Goal: Transaction & Acquisition: Purchase product/service

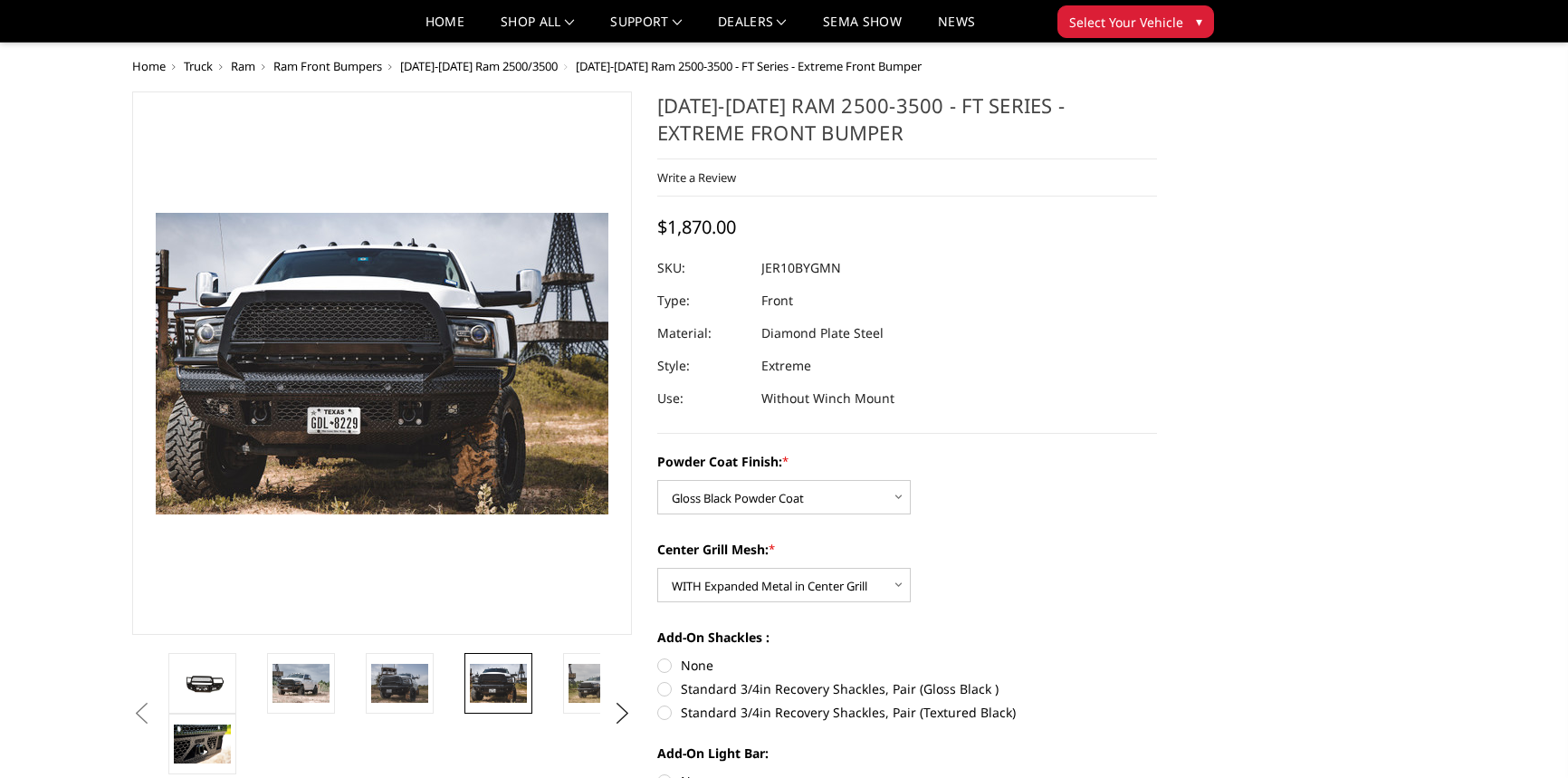
select select "3229"
select select "3231"
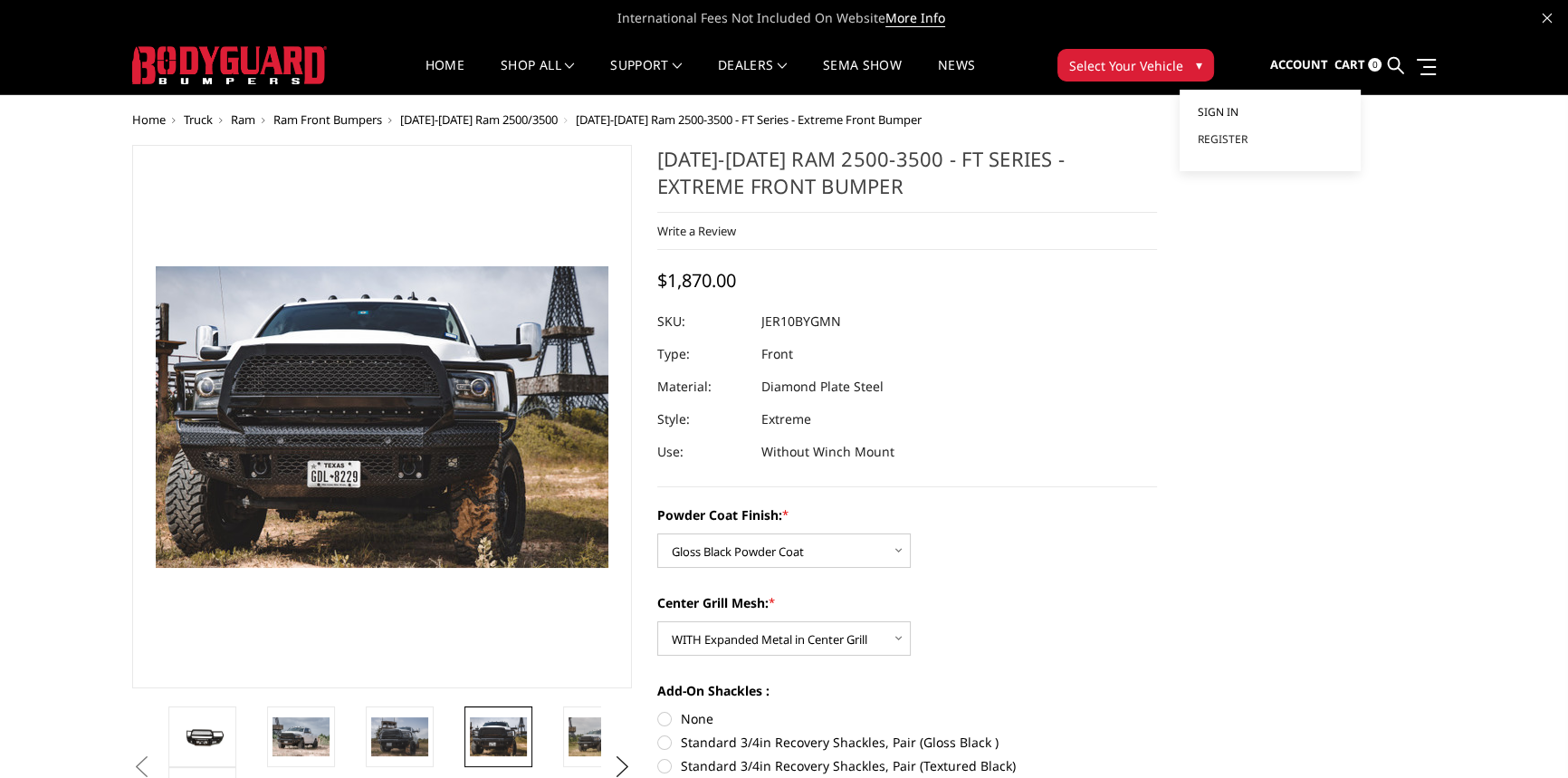
click at [1239, 114] on span "Sign in" at bounding box center [1218, 112] width 41 height 16
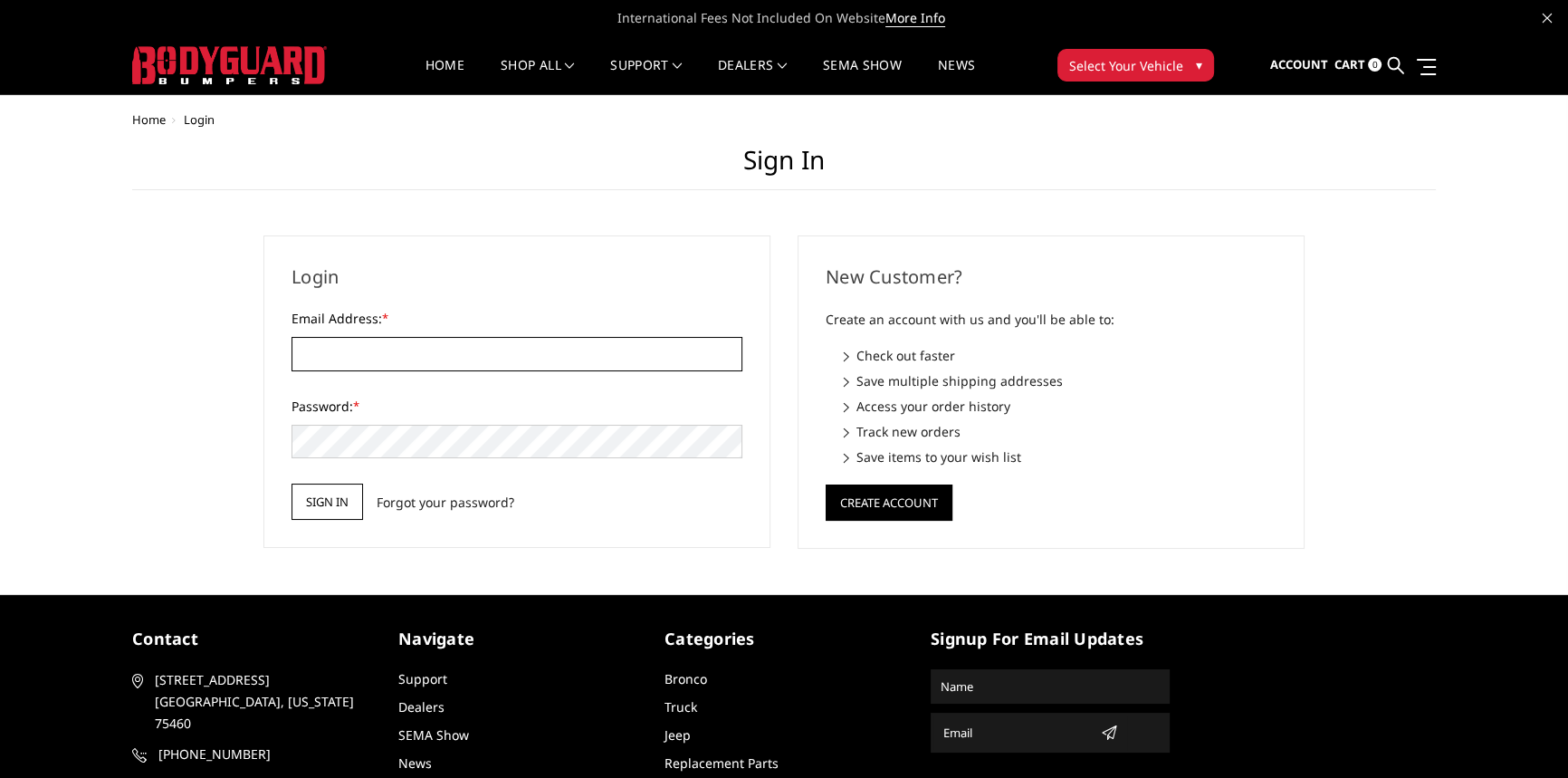
type input "beto.peters@271trailers.com"
click at [335, 498] on input "Sign in" at bounding box center [327, 502] width 71 height 37
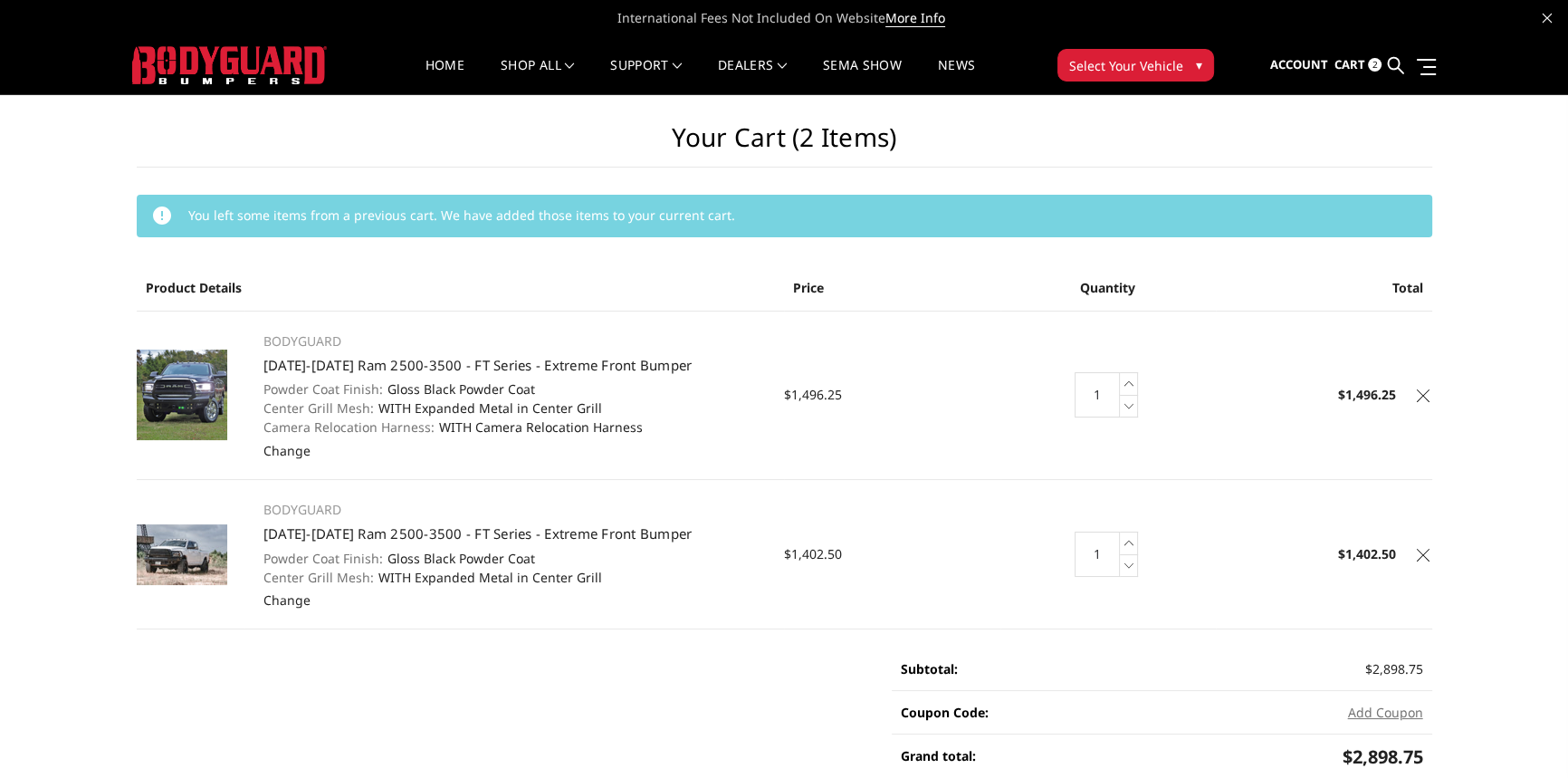
click at [1418, 553] on icon at bounding box center [1423, 555] width 13 height 13
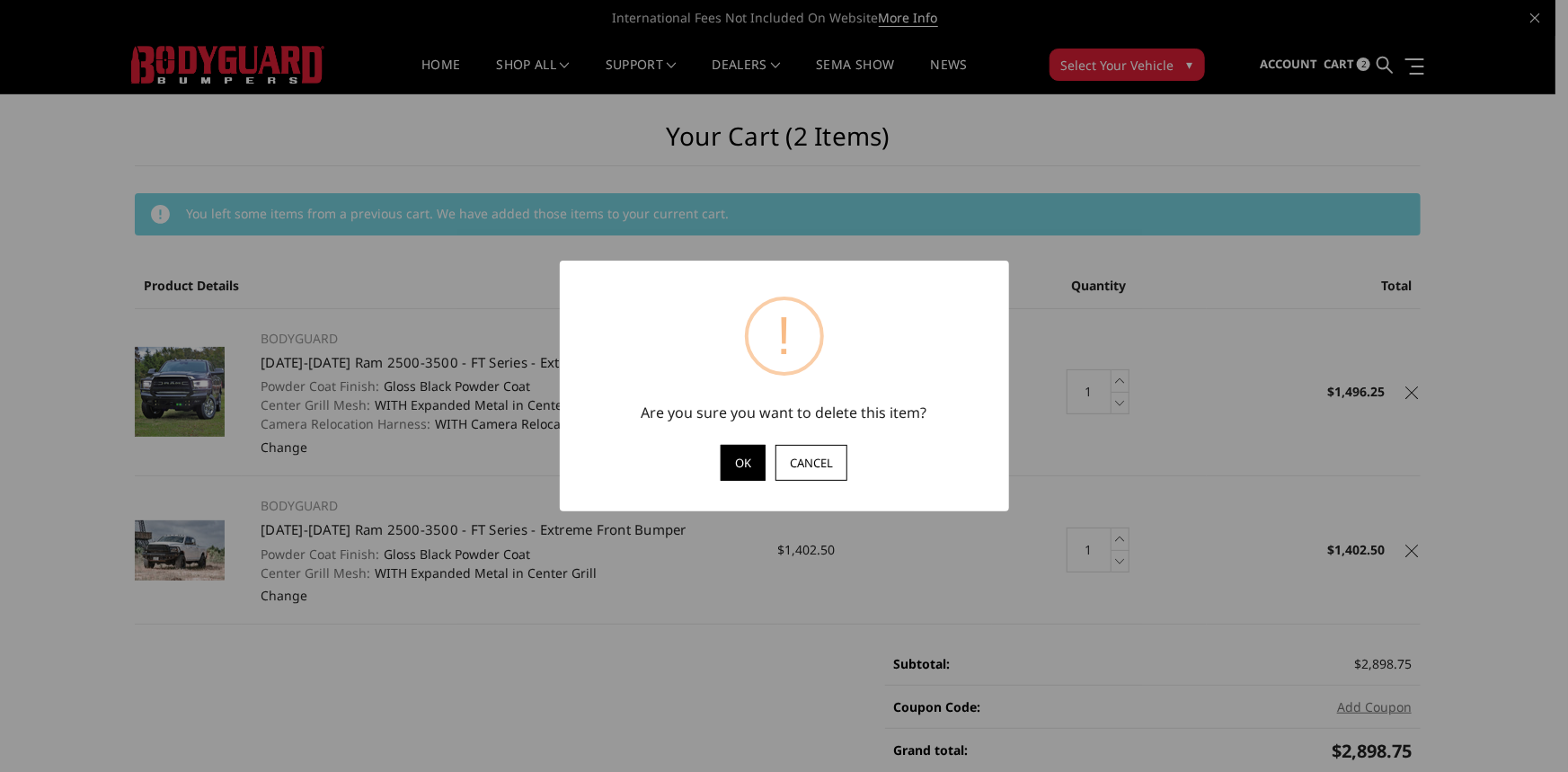
click at [740, 453] on button "OK" at bounding box center [743, 463] width 45 height 36
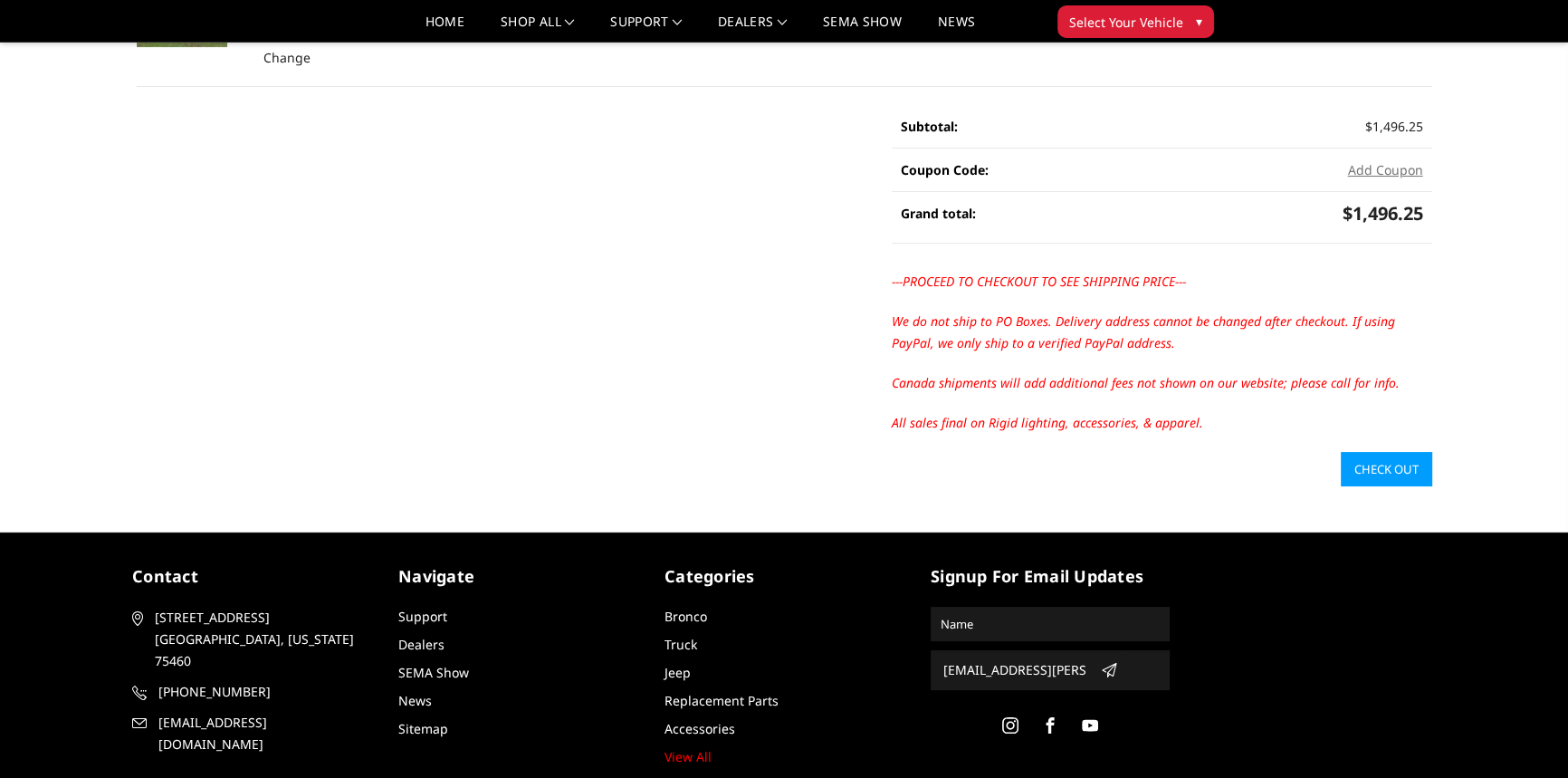
scroll to position [287, 0]
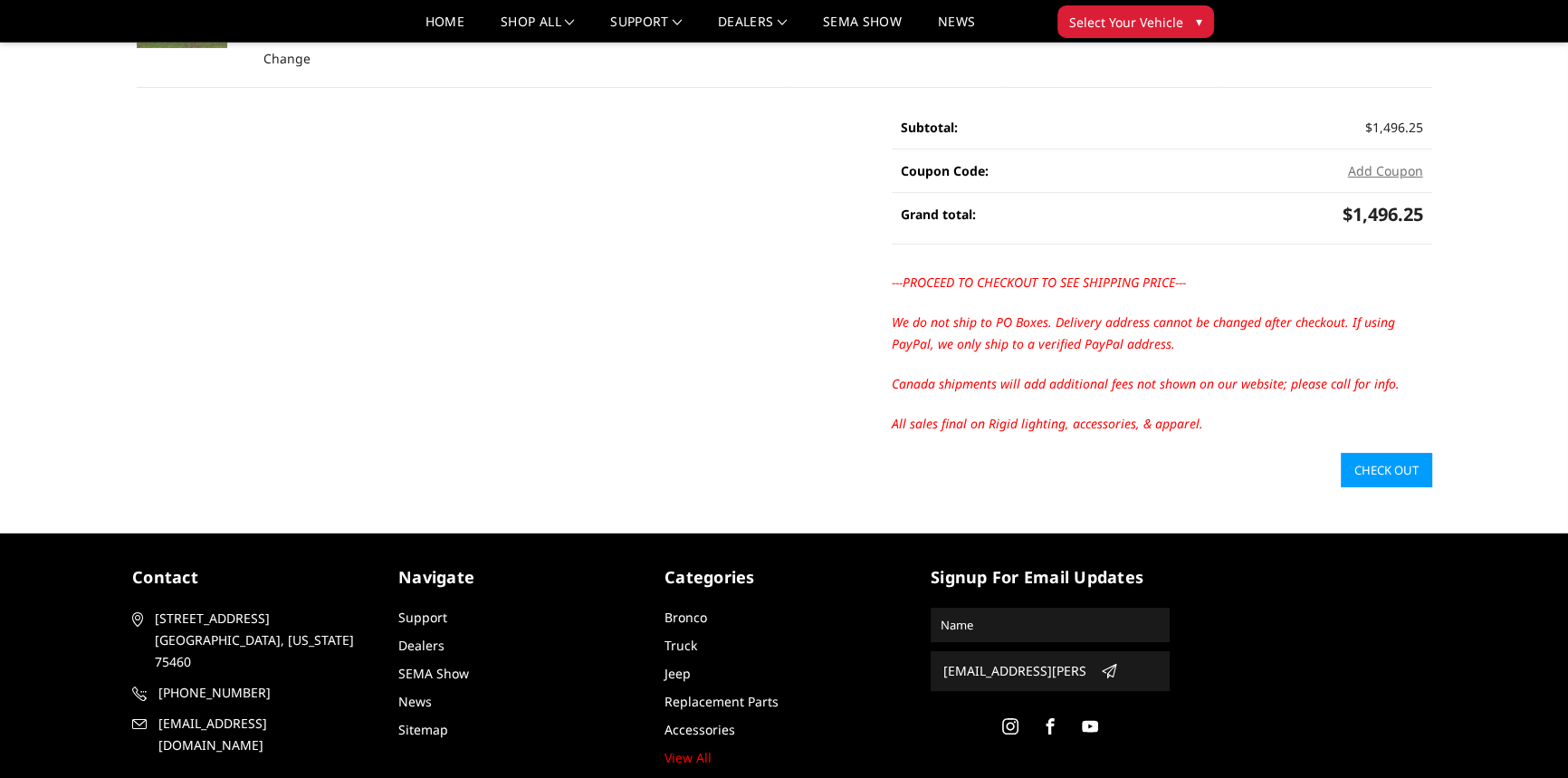
click at [1368, 468] on link "Check out" at bounding box center [1387, 469] width 91 height 35
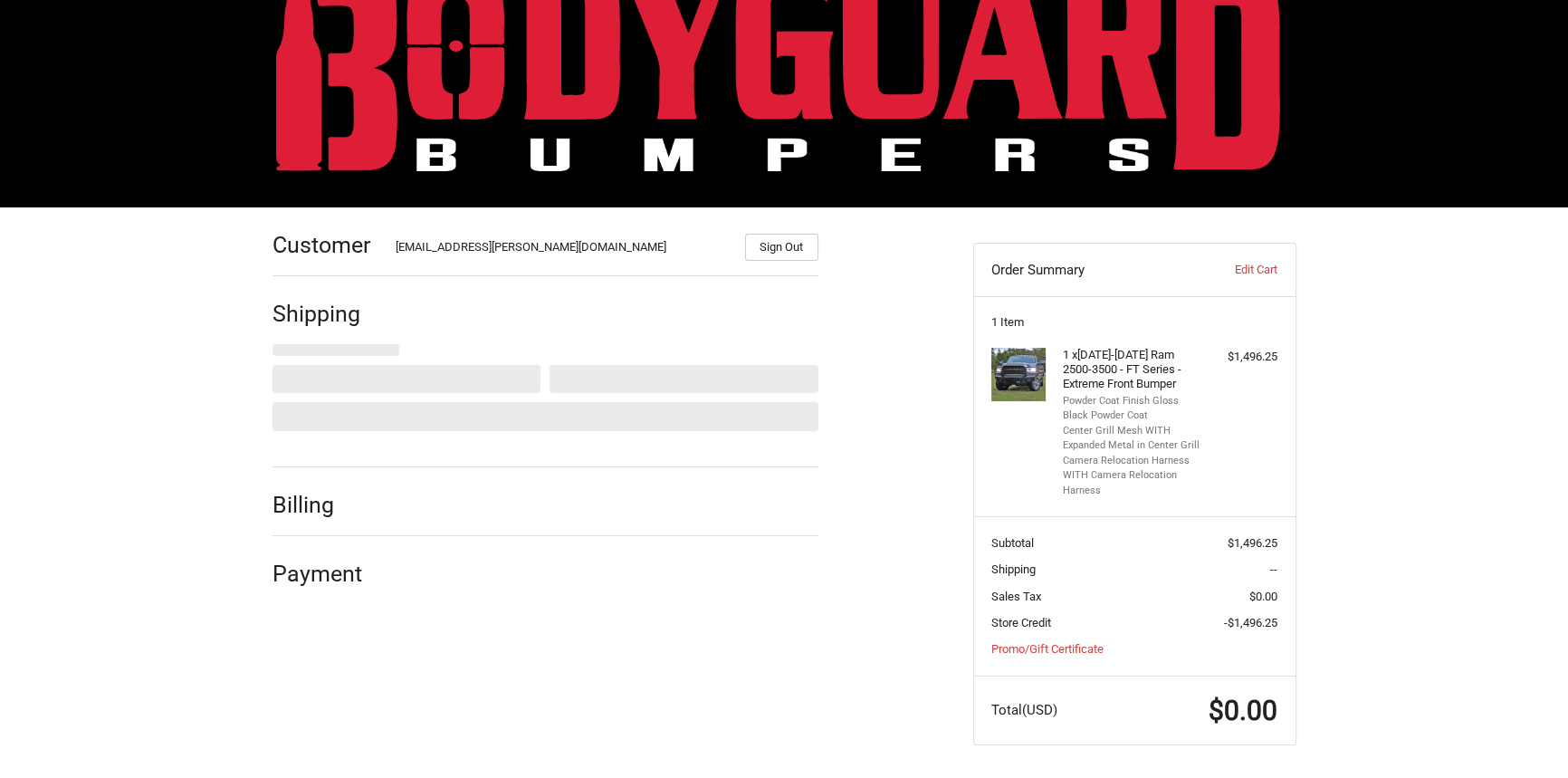
scroll to position [66, 0]
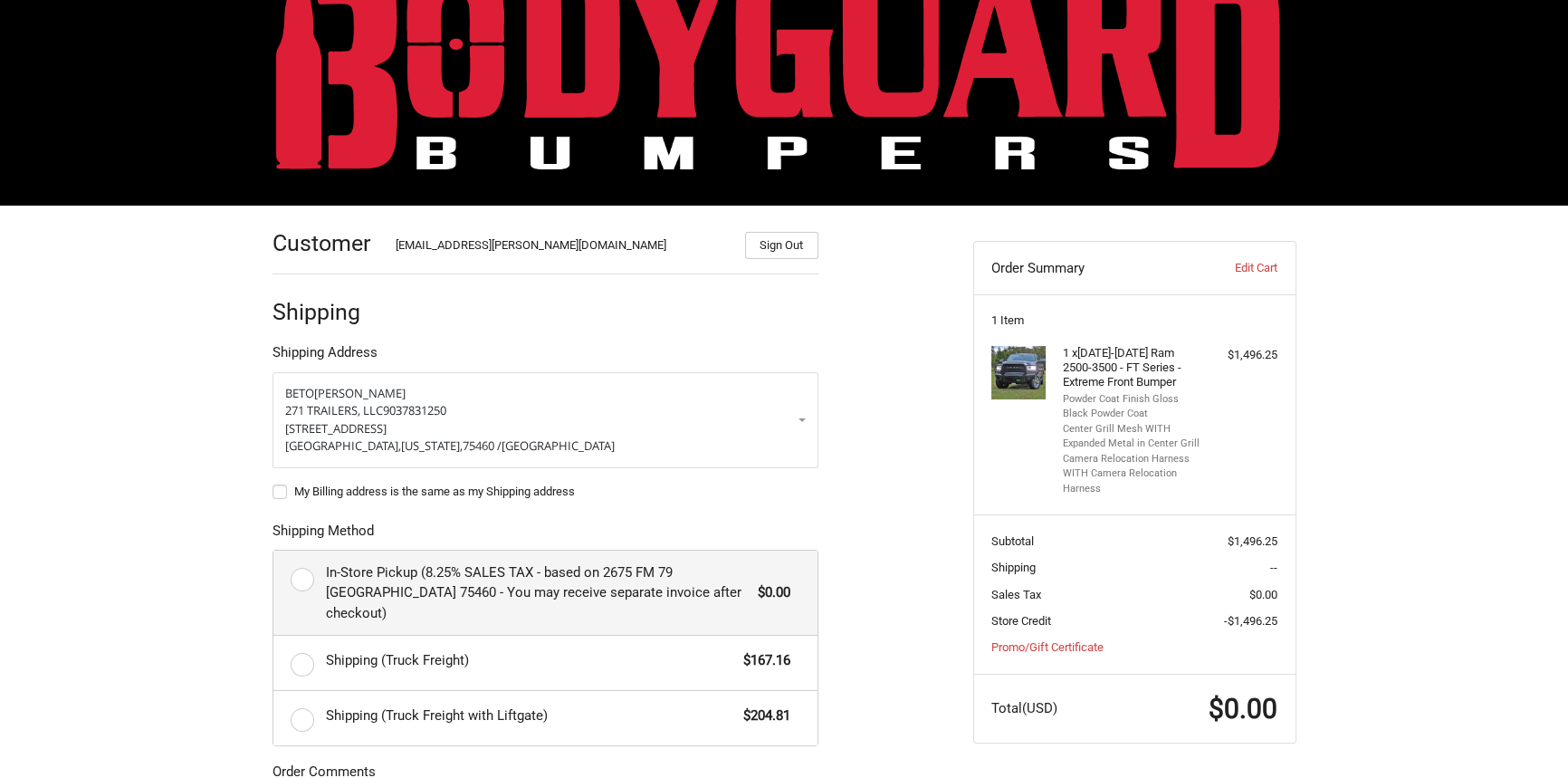
click at [306, 580] on label "In-Store Pickup (8.25% SALES TAX - based on 2675 FM 79 Paris TX 75460 - You may…" at bounding box center [545, 593] width 544 height 85
click at [275, 552] on input "In-Store Pickup (8.25% SALES TAX - based on 2675 FM 79 Paris TX 75460 - You may…" at bounding box center [274, 551] width 1 height 1
radio input "true"
click at [281, 485] on label "My Billing address is the same as my Shipping address" at bounding box center [545, 491] width 546 height 15
click at [274, 484] on input "My Billing address is the same as my Shipping address" at bounding box center [273, 483] width 1 height 1
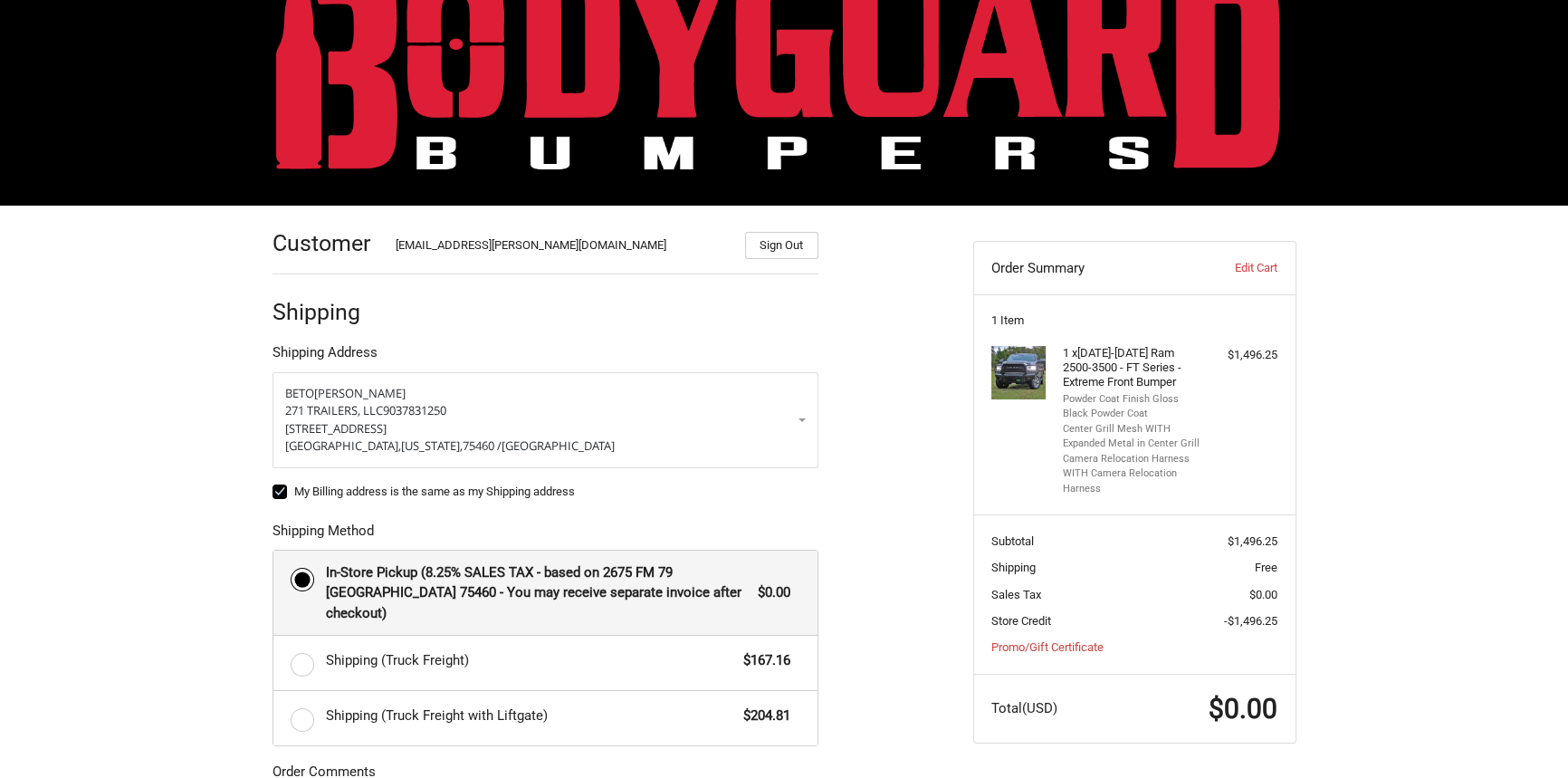
click at [276, 487] on label "My Billing address is the same as my Shipping address" at bounding box center [545, 491] width 546 height 15
click at [274, 484] on input "My Billing address is the same as my Shipping address" at bounding box center [273, 483] width 1 height 1
checkbox input "false"
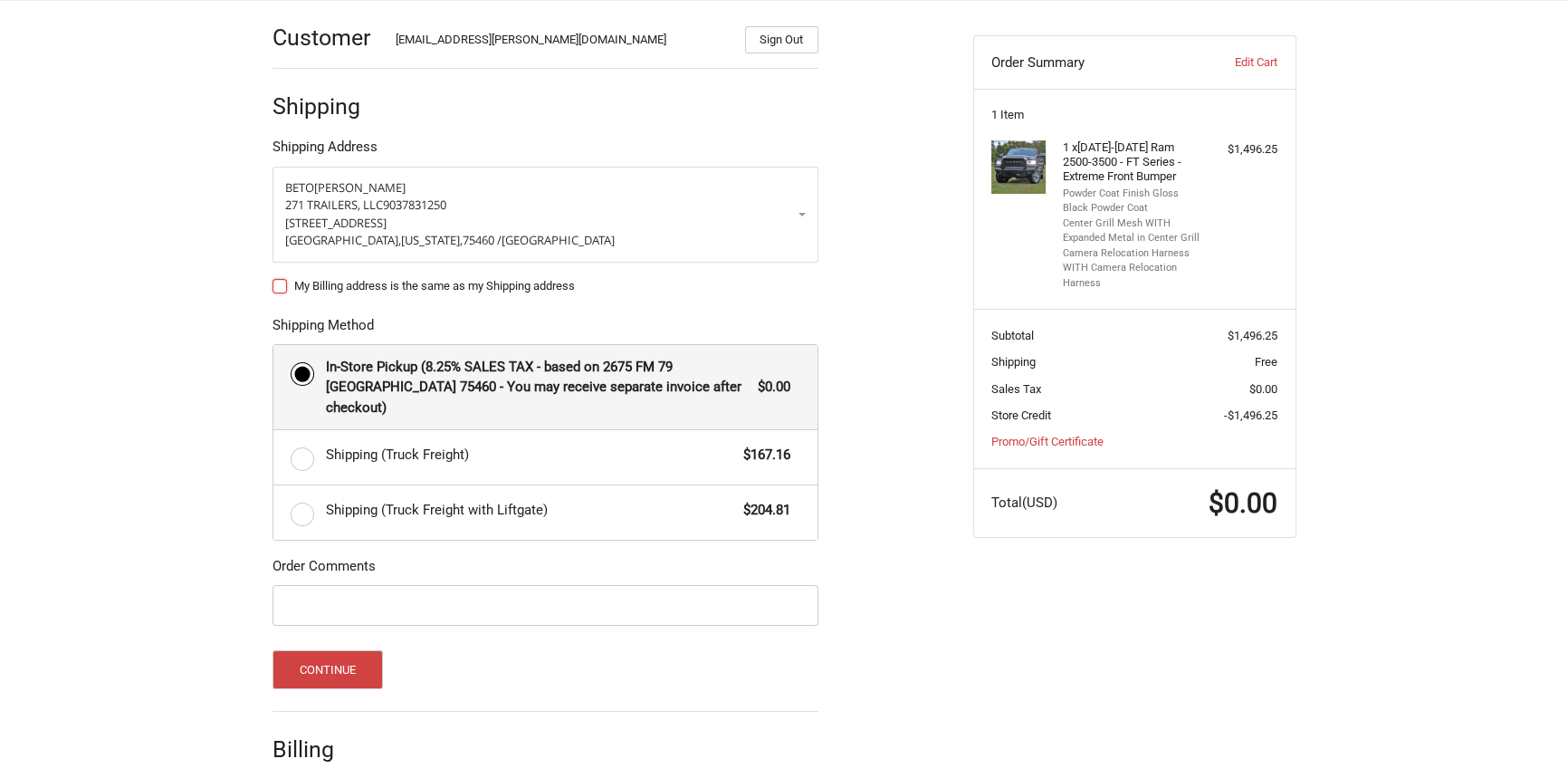
scroll to position [340, 0]
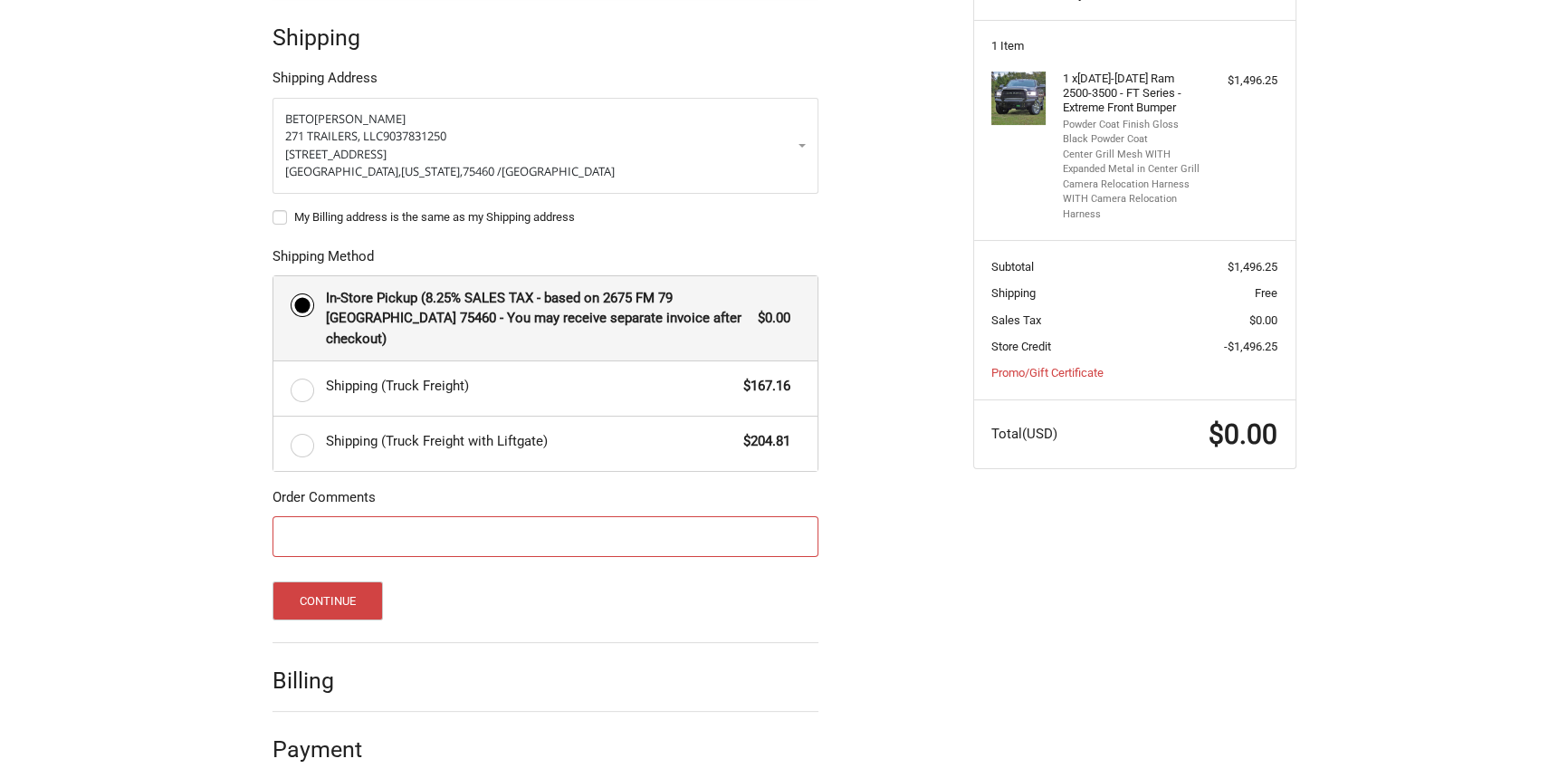
click at [469, 516] on input "Order Comments" at bounding box center [545, 536] width 546 height 41
type input "A"
type input "JACIE BROWN"
click at [297, 583] on button "Continue" at bounding box center [328, 600] width 111 height 39
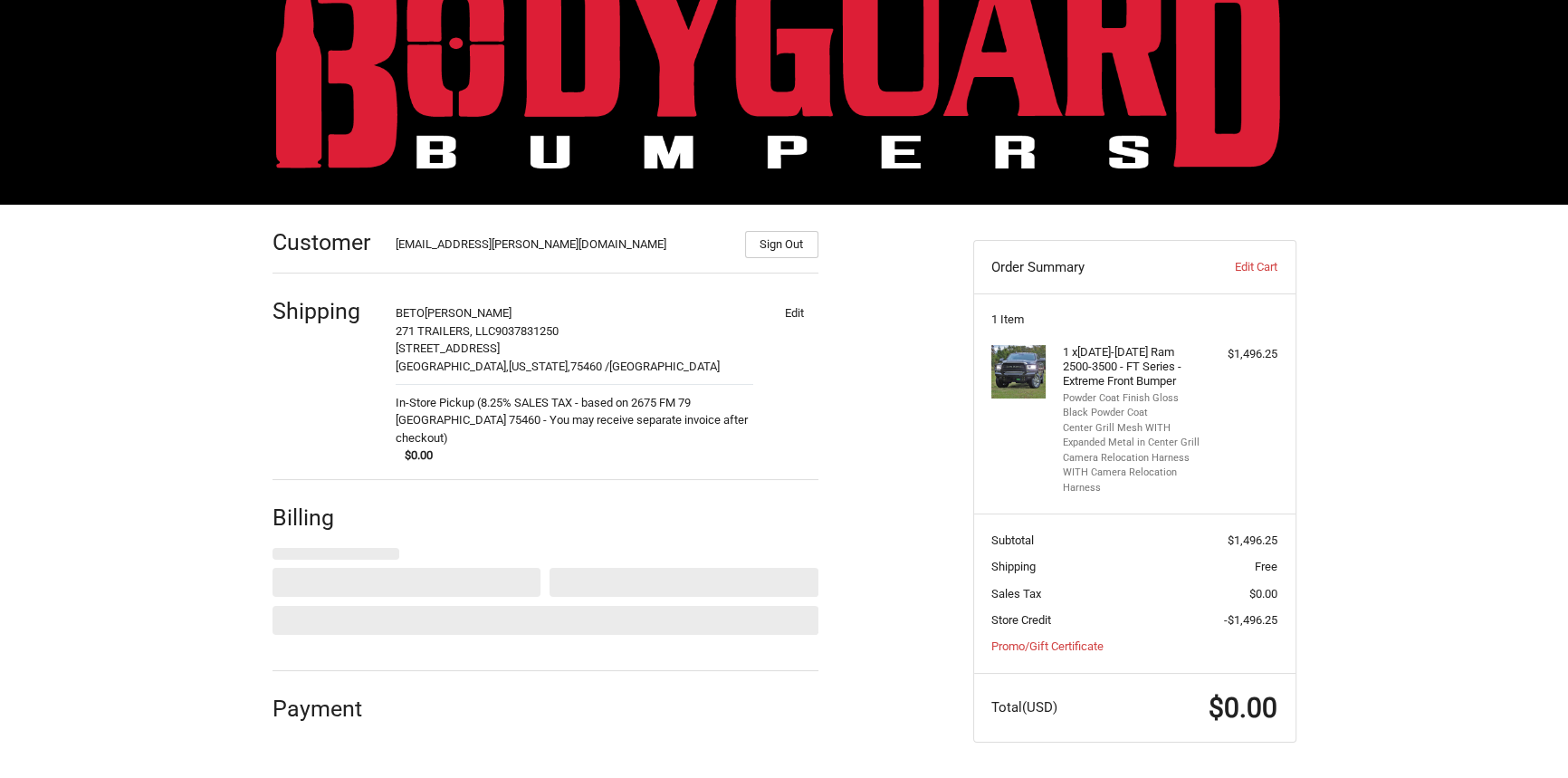
select select "US"
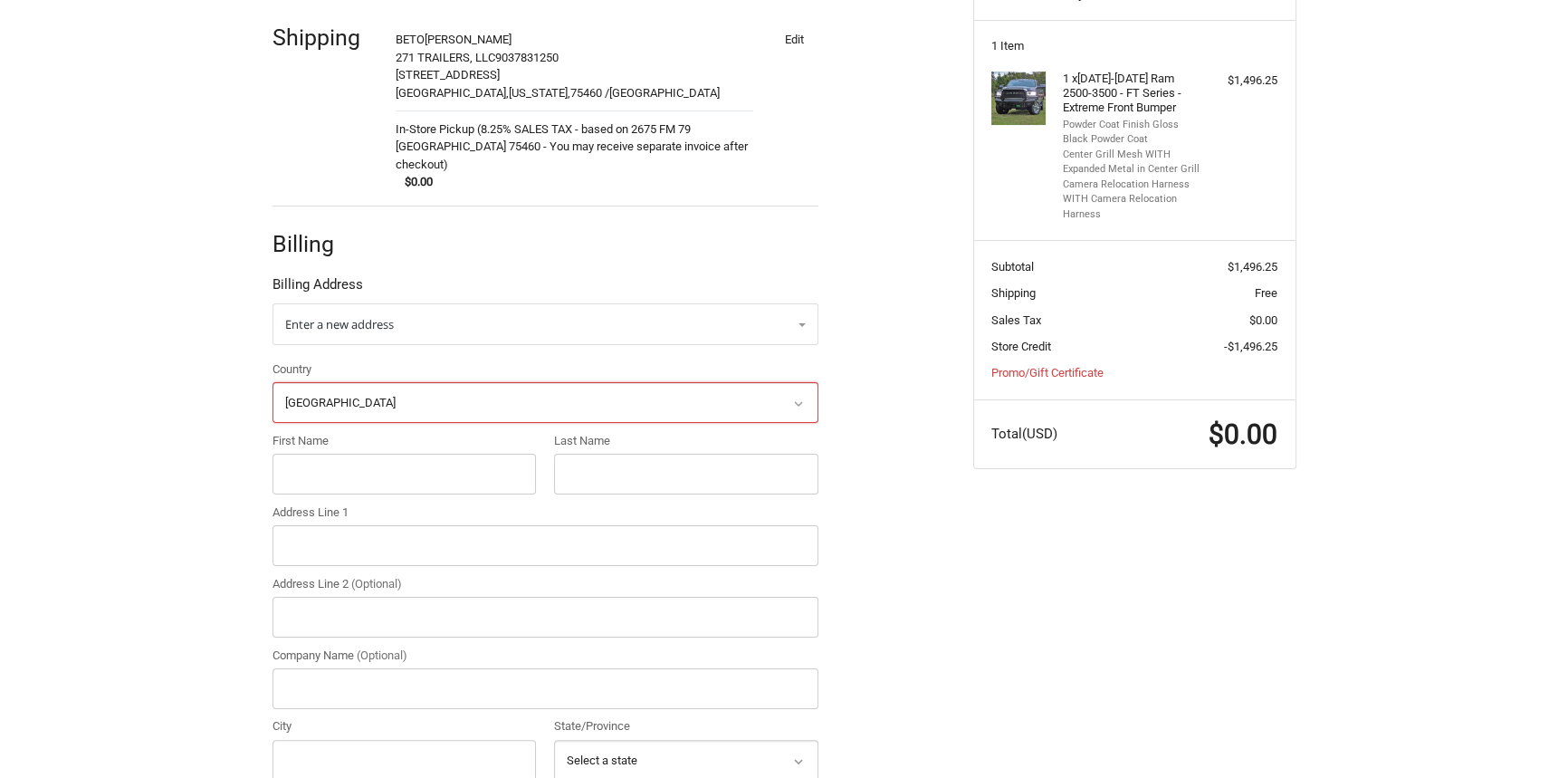
scroll to position [374, 0]
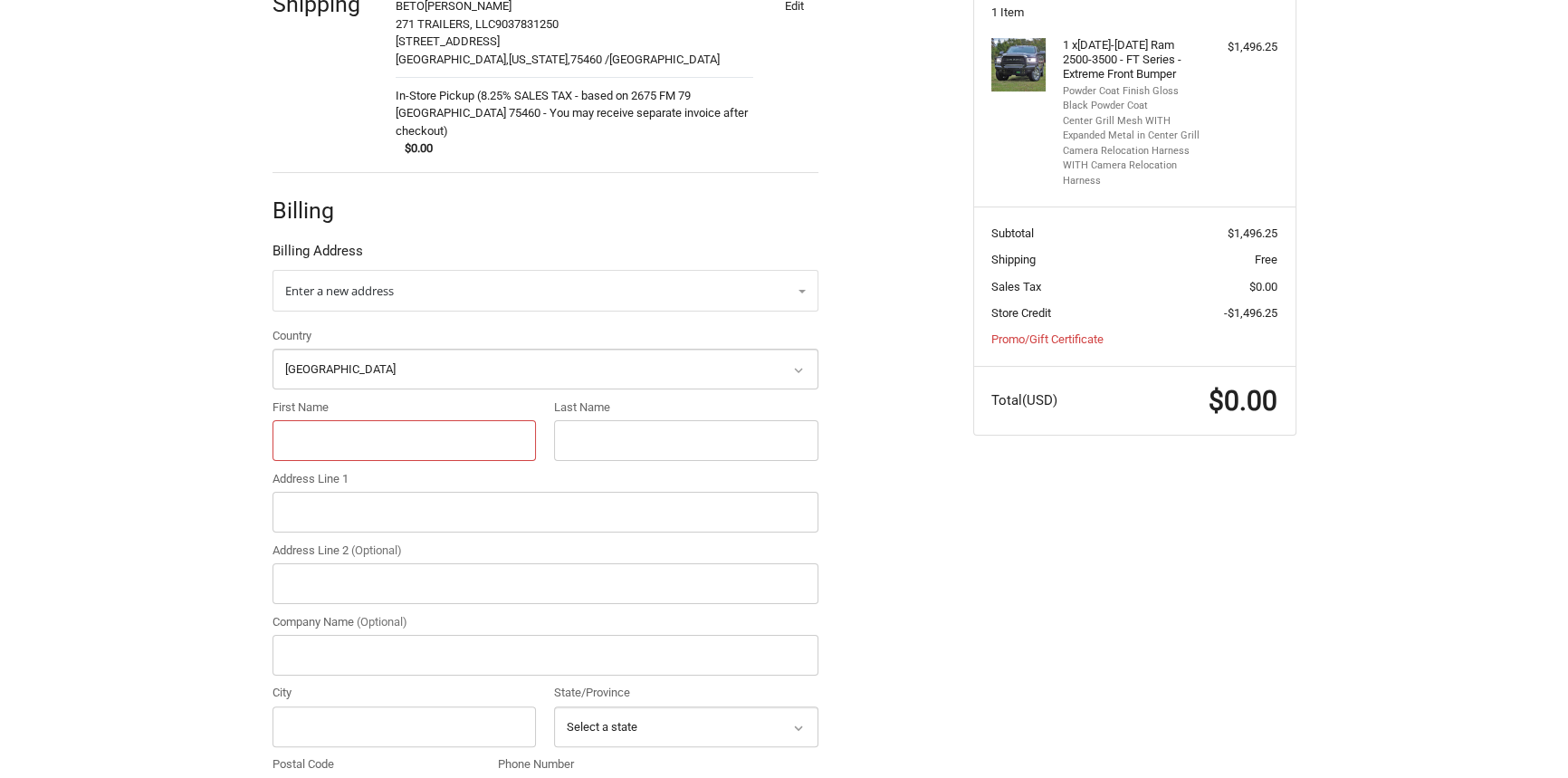
click at [362, 424] on input "First Name" at bounding box center [405, 441] width 265 height 41
click at [795, 5] on button "Edit" at bounding box center [794, 6] width 47 height 26
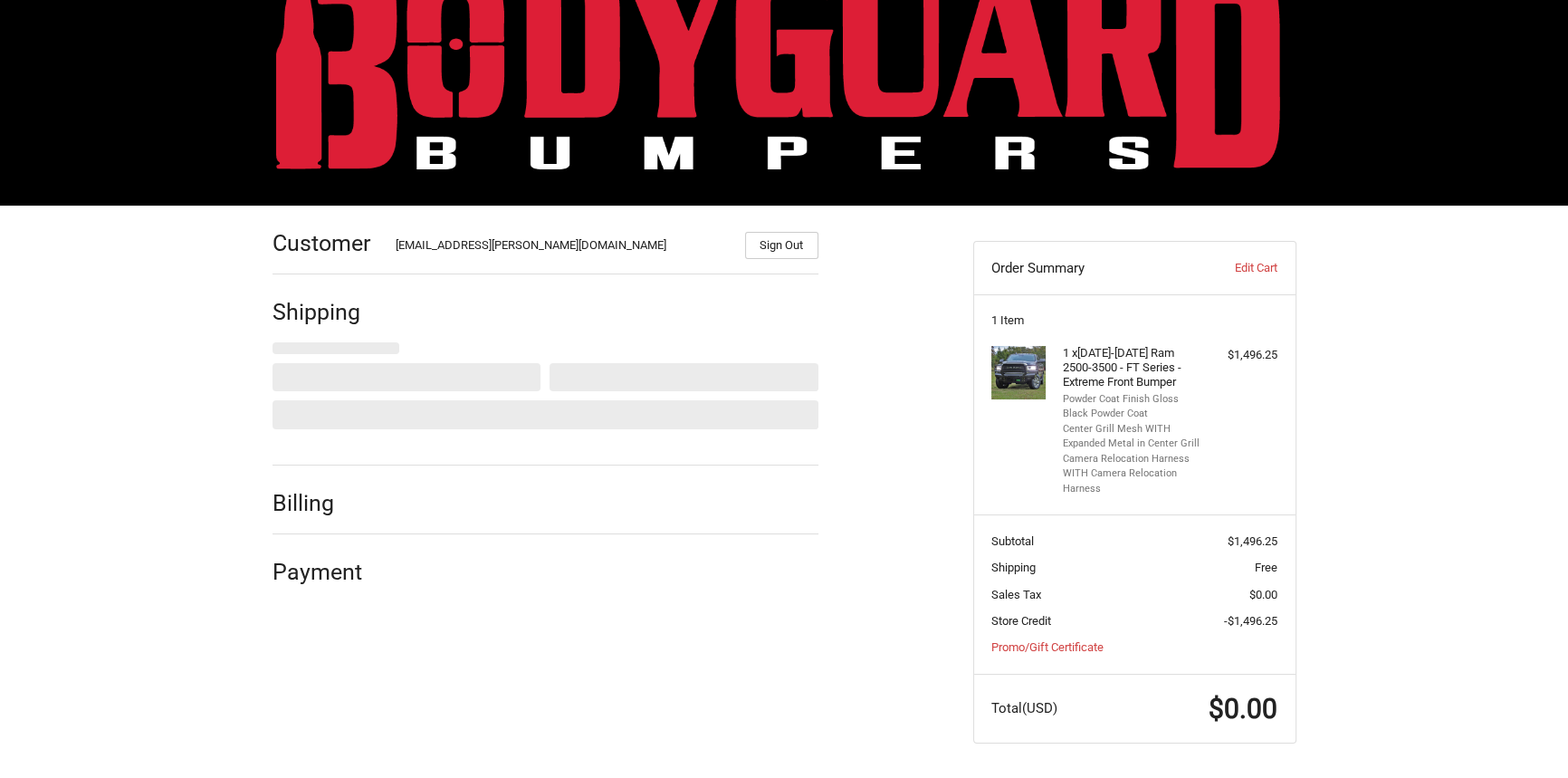
scroll to position [340, 0]
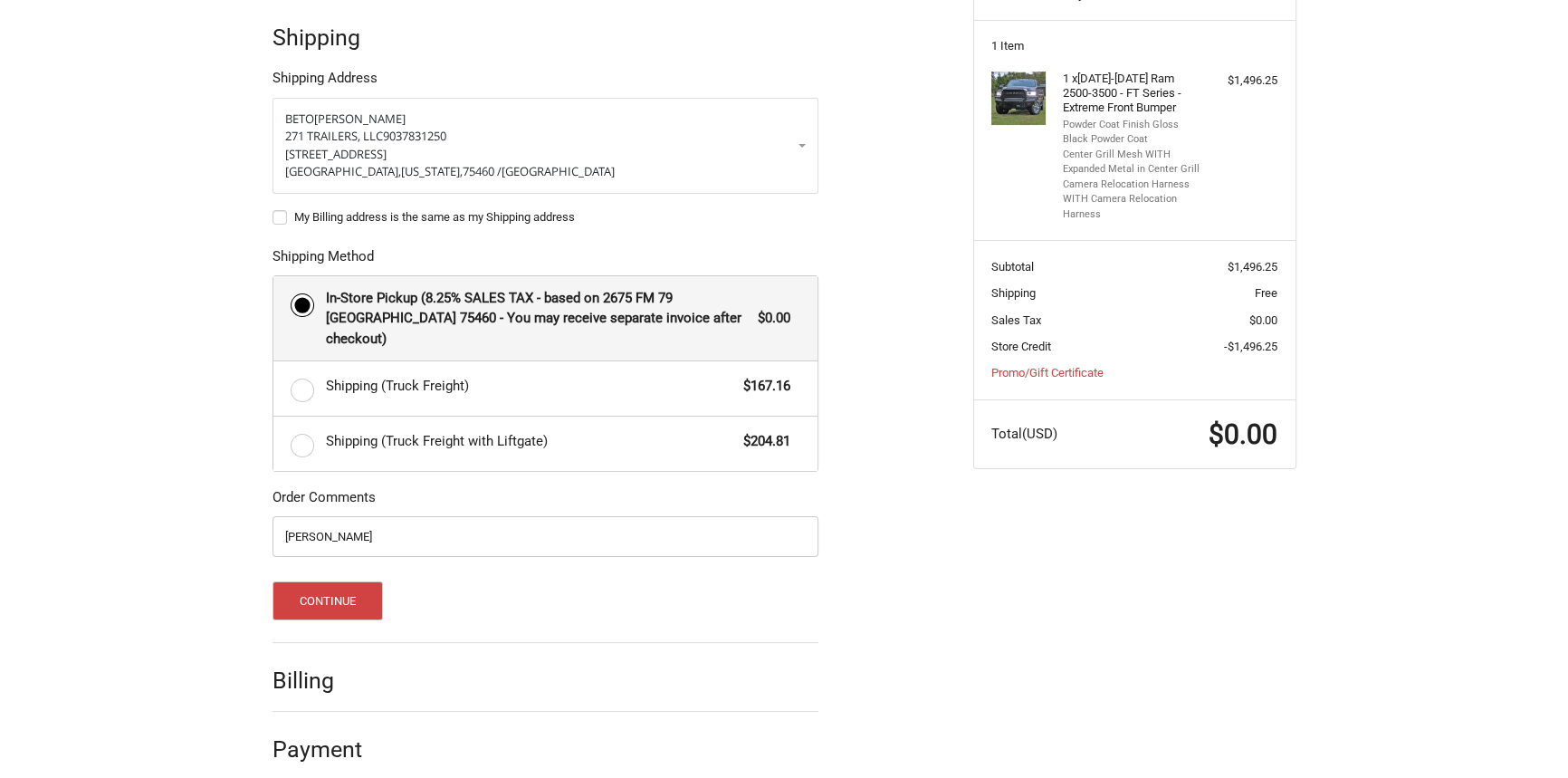
click at [282, 215] on label "My Billing address is the same as my Shipping address" at bounding box center [545, 217] width 546 height 15
click at [274, 209] on input "My Billing address is the same as my Shipping address" at bounding box center [273, 208] width 1 height 1
checkbox input "true"
click at [322, 584] on button "Continue" at bounding box center [328, 600] width 111 height 39
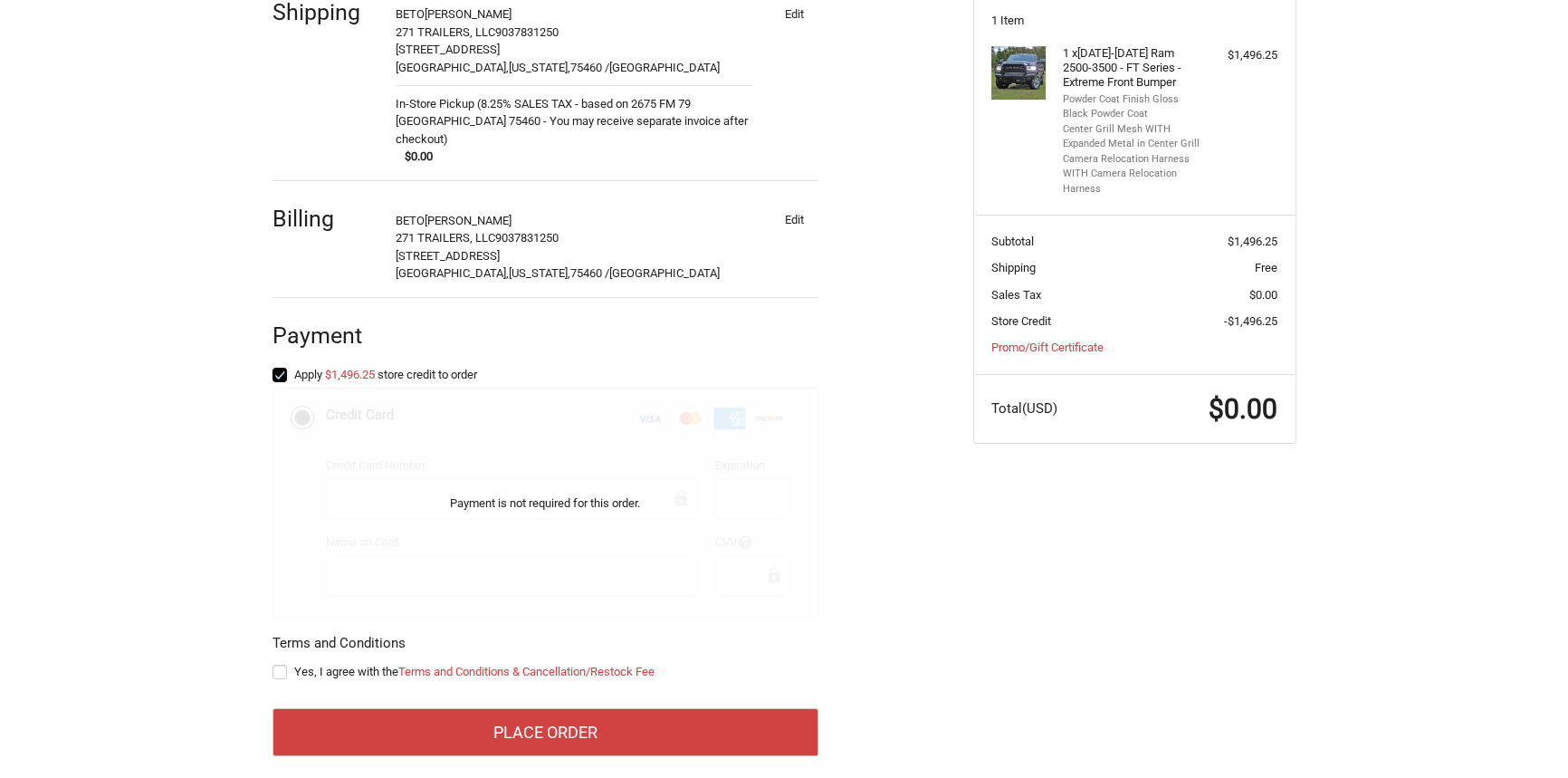
scroll to position [367, 0]
click at [280, 664] on label "Yes, I agree with the Terms and Conditions & Cancellation/Restock Fee" at bounding box center [545, 671] width 546 height 15
click at [274, 662] on input "Yes, I agree with the Terms and Conditions & Cancellation/Restock Fee" at bounding box center [273, 662] width 1 height 1
checkbox input "true"
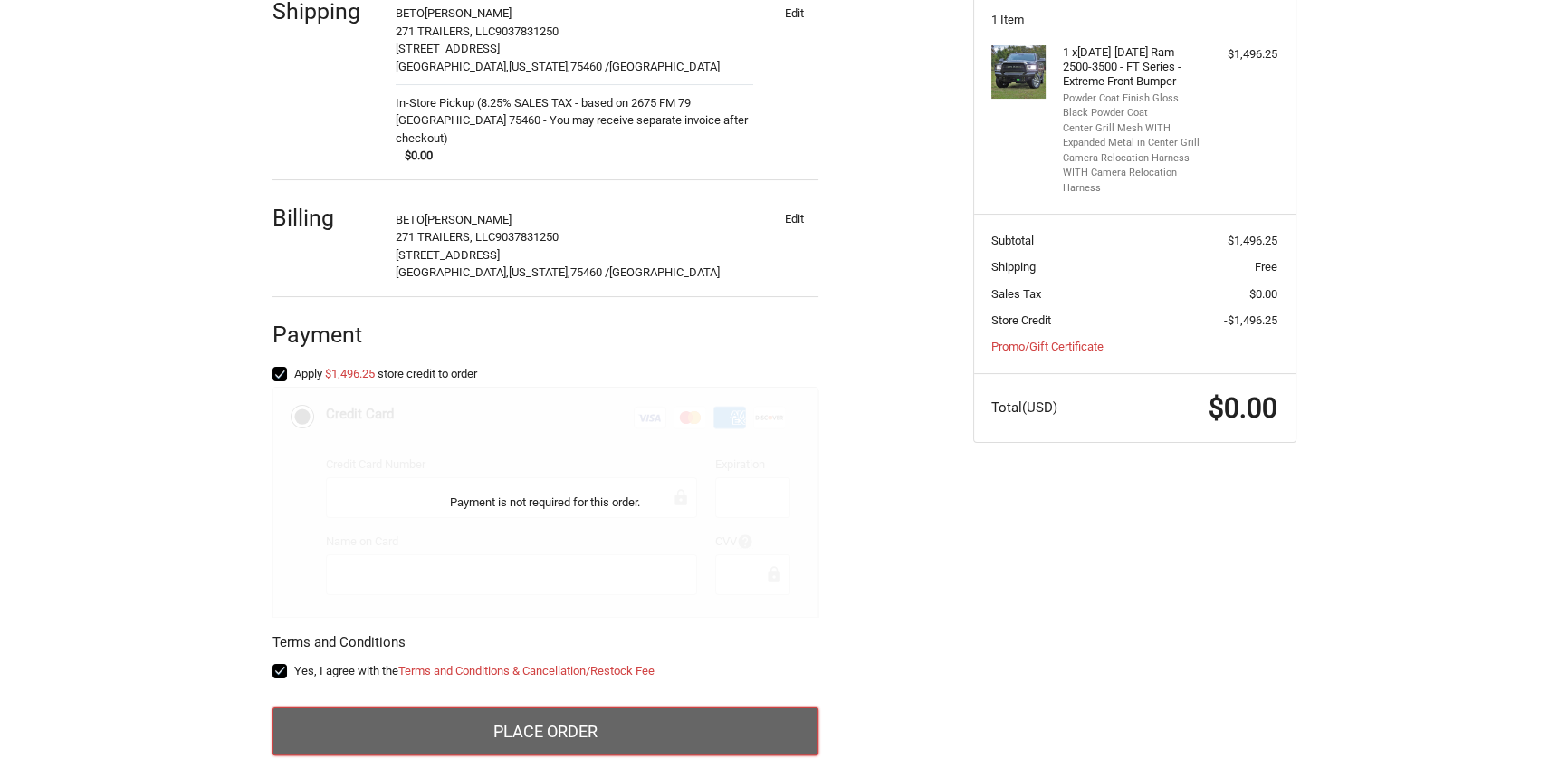
click at [355, 715] on button "Place Order" at bounding box center [545, 731] width 546 height 49
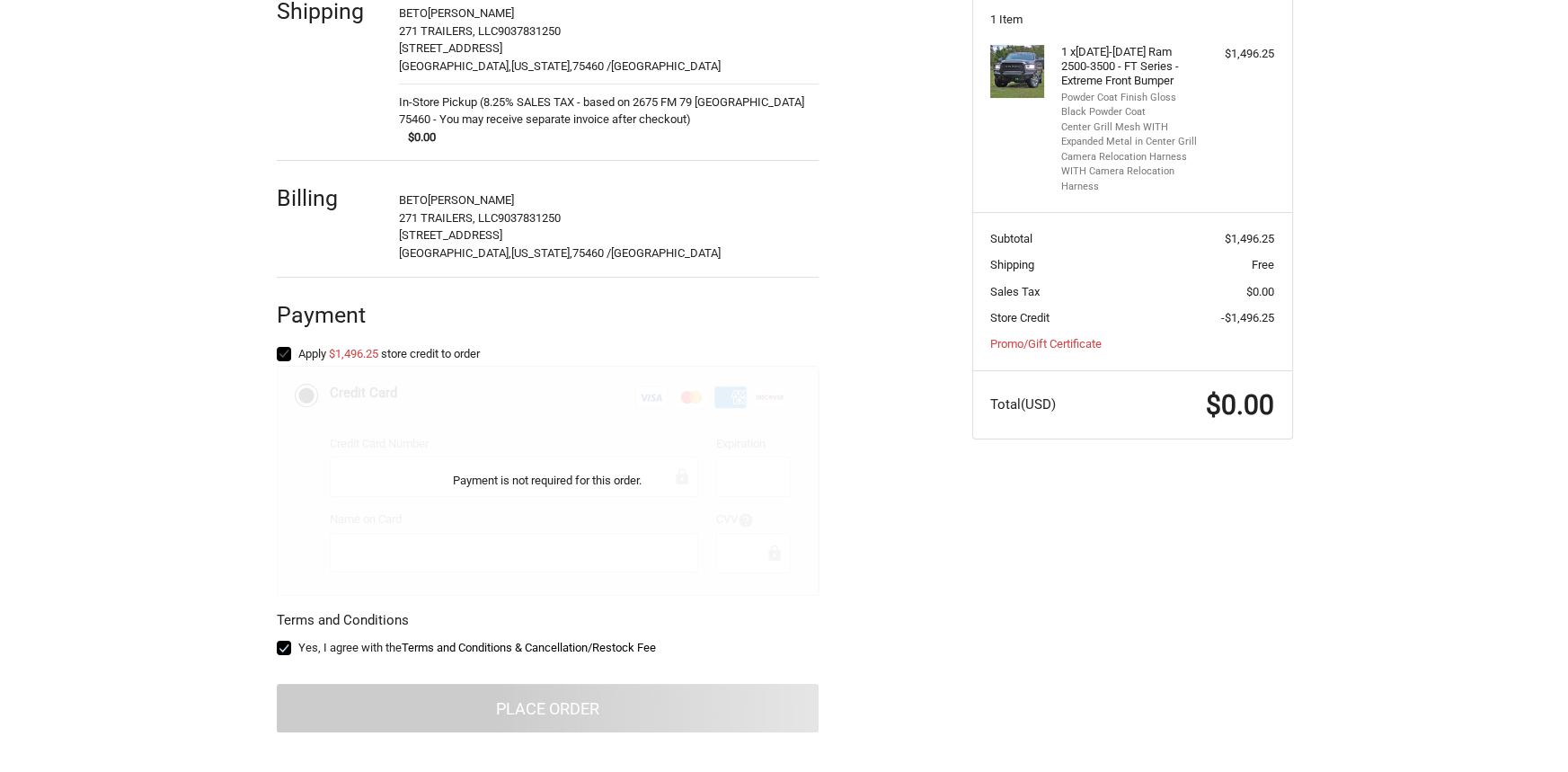
scroll to position [0, 0]
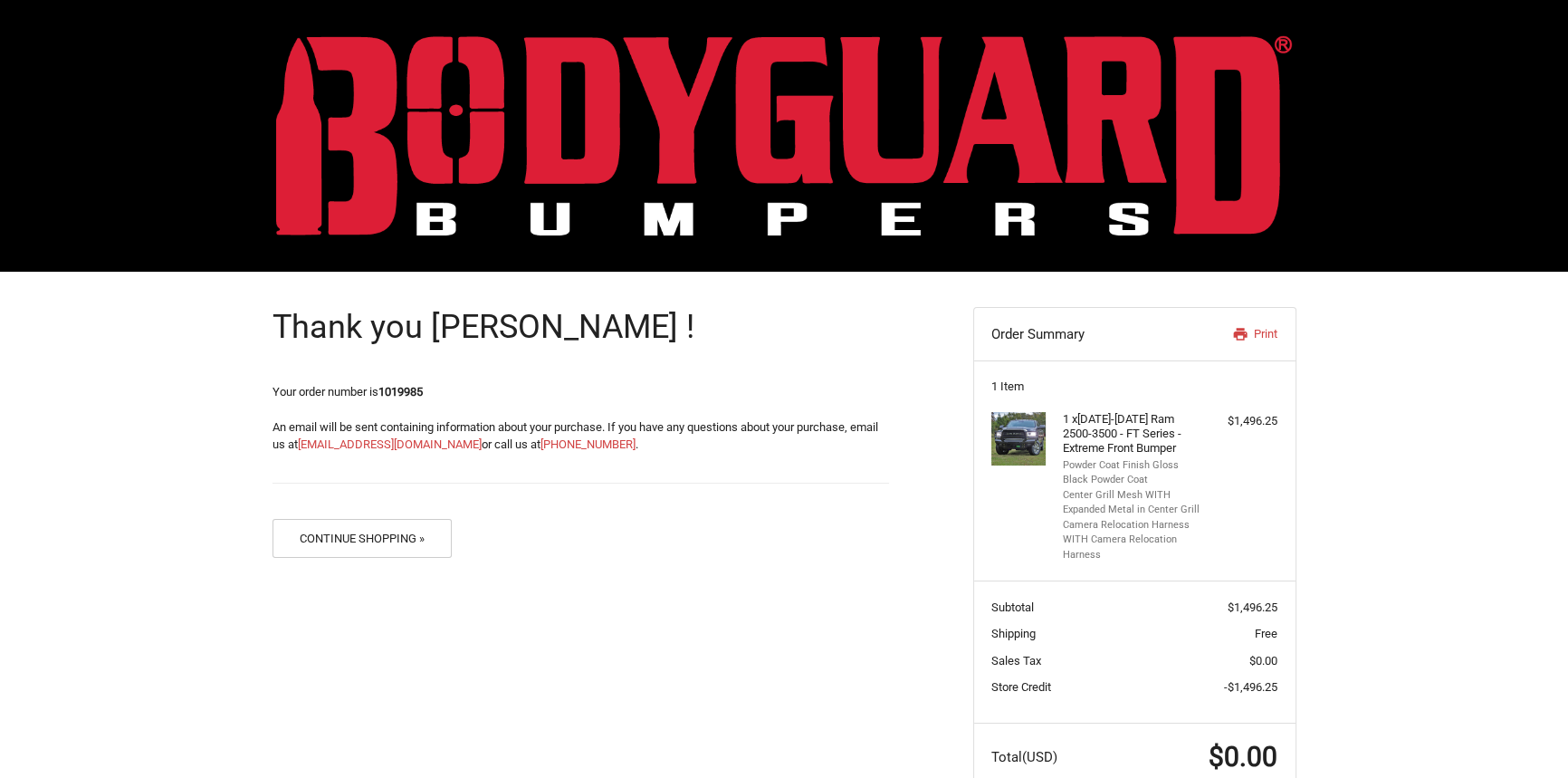
scroll to position [48, 0]
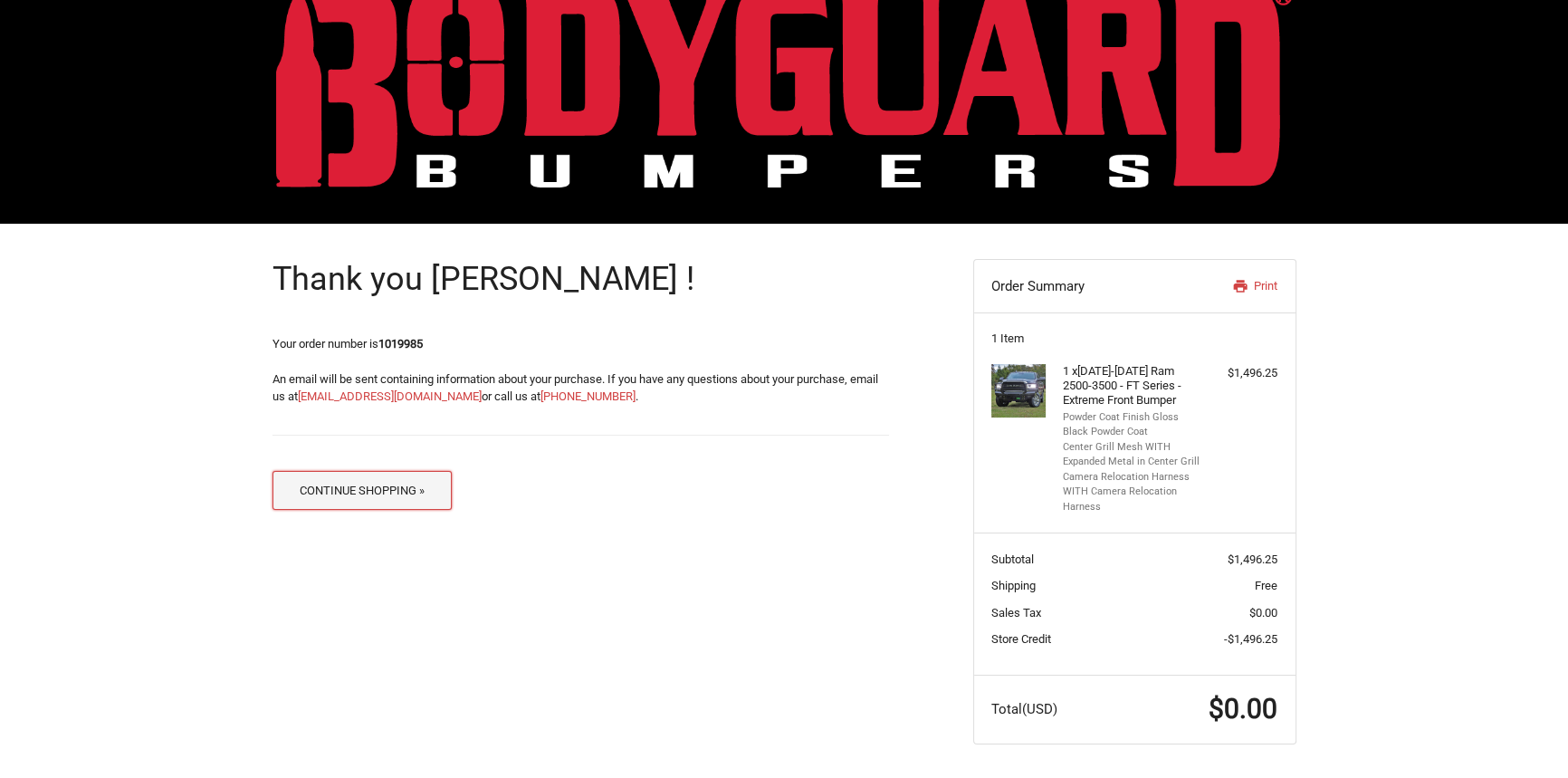
click at [398, 492] on button "Continue Shopping »" at bounding box center [363, 490] width 181 height 39
